Goal: Find specific page/section: Find specific page/section

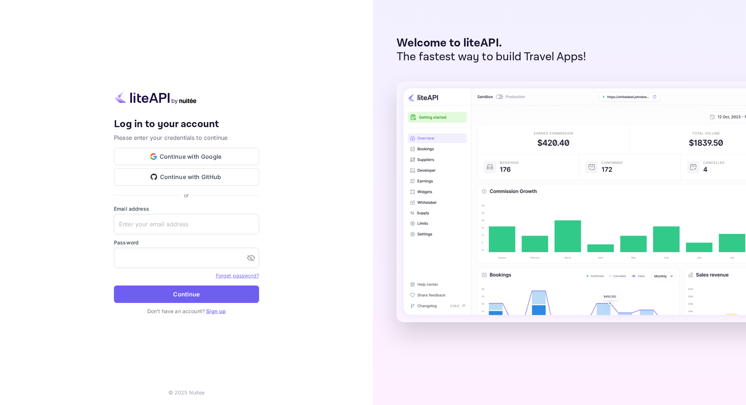
type input "[EMAIL_ADDRESS][DOMAIN_NAME]"
click at [187, 296] on button "Continue" at bounding box center [186, 293] width 145 height 17
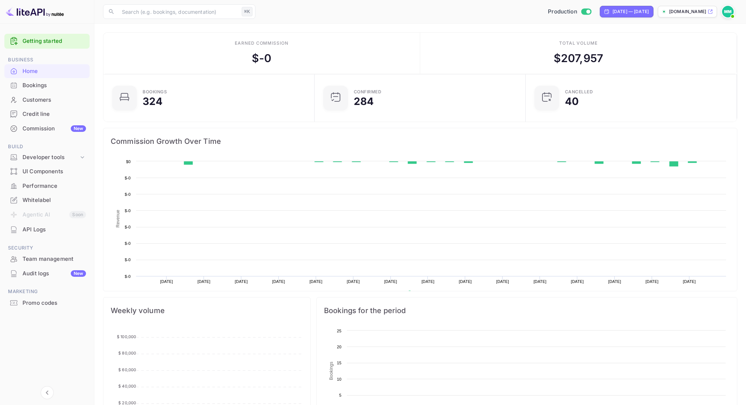
scroll to position [118, 207]
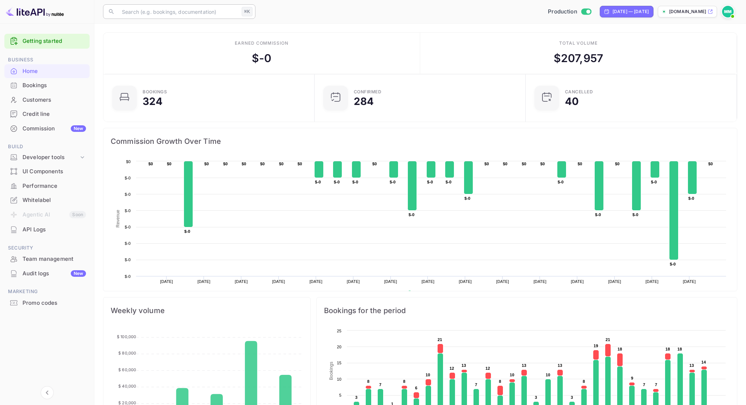
click at [182, 15] on input "text" at bounding box center [178, 11] width 121 height 15
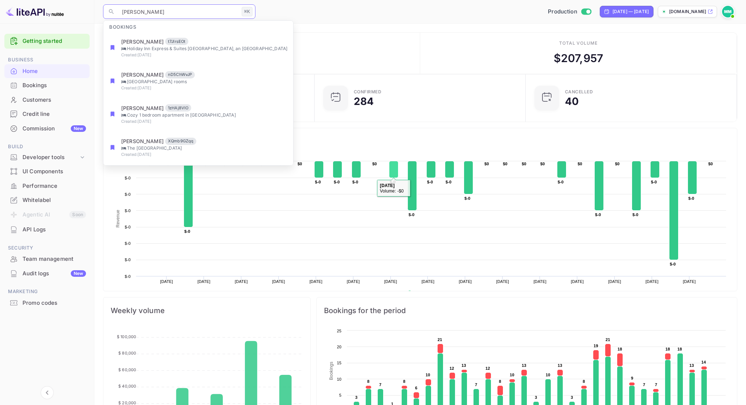
type input "[PERSON_NAME]"
